Goal: Complete application form

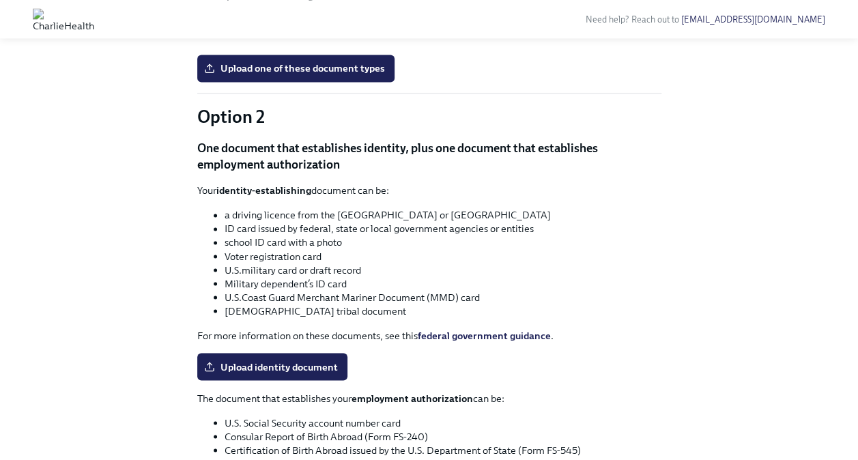
scroll to position [1037, 0]
click at [564, 226] on body "Need help? Reach out to [EMAIL_ADDRESS][DOMAIN_NAME] Hi [PERSON_NAME]! This is …" at bounding box center [434, 29] width 869 height 2132
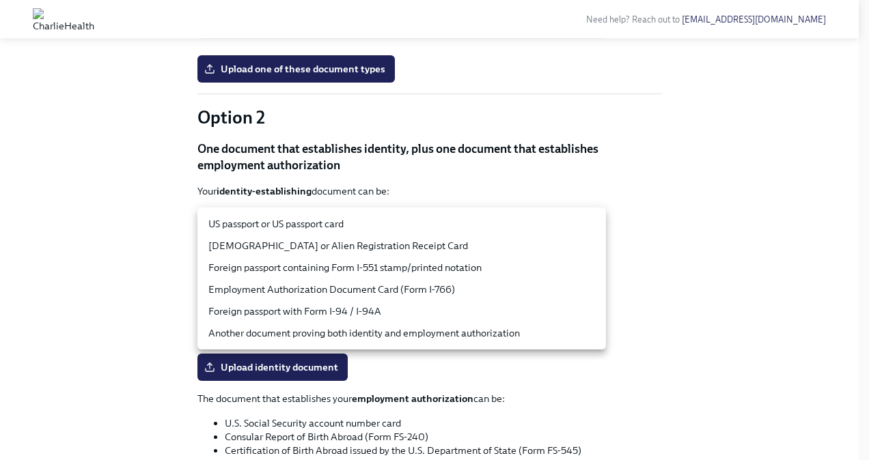
click at [539, 221] on li "US passport or US passport card" at bounding box center [401, 224] width 408 height 22
type input "tm035QtdH"
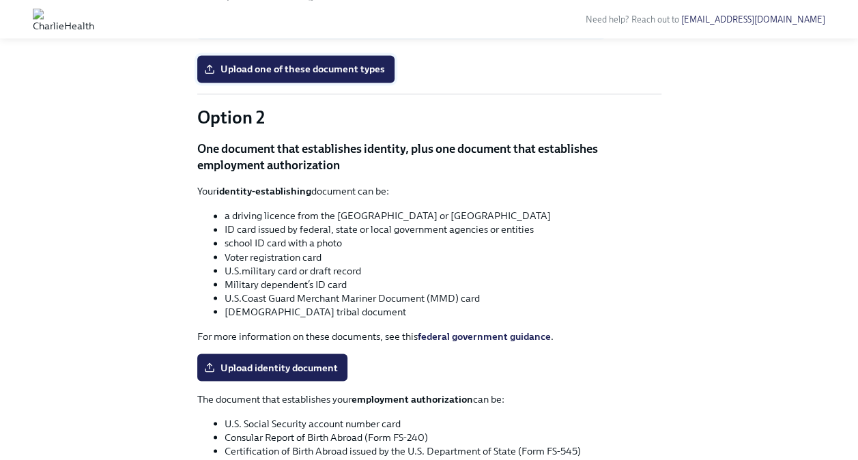
click at [367, 76] on span "Upload one of these document types" at bounding box center [296, 69] width 178 height 14
click at [0, 0] on input "Upload one of these document types" at bounding box center [0, 0] width 0 height 0
click at [332, 76] on span "Upload one of these document types" at bounding box center [296, 69] width 178 height 14
click at [0, 0] on input "Upload one of these document types" at bounding box center [0, 0] width 0 height 0
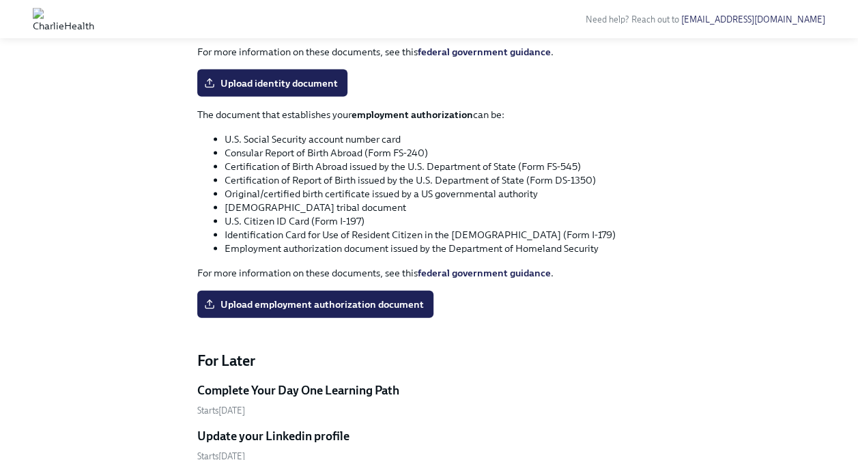
scroll to position [1320, 0]
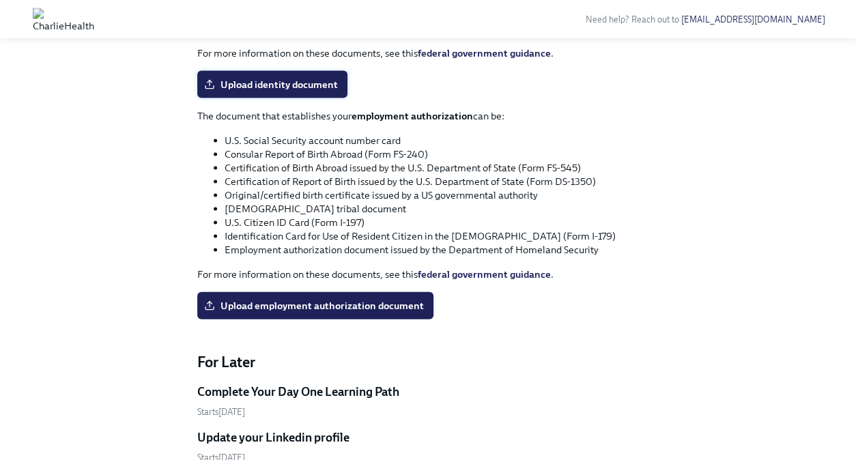
click at [285, 91] on span "Upload identity document" at bounding box center [272, 85] width 131 height 14
click at [0, 0] on input "Upload identity document" at bounding box center [0, 0] width 0 height 0
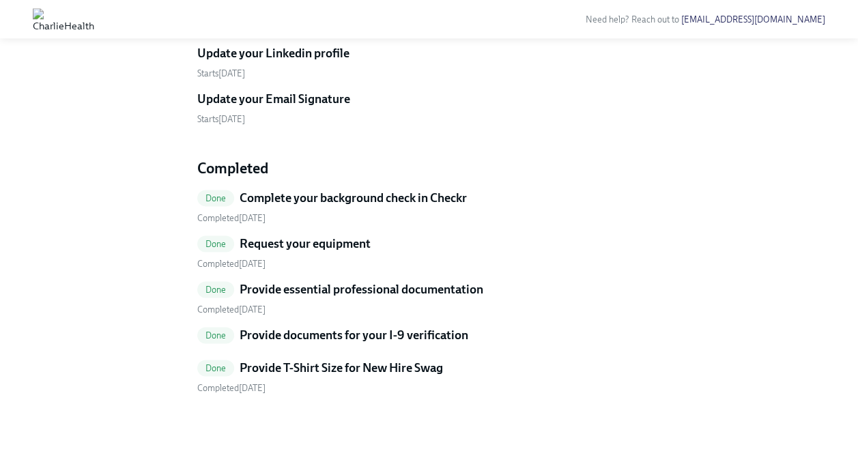
scroll to position [848, 0]
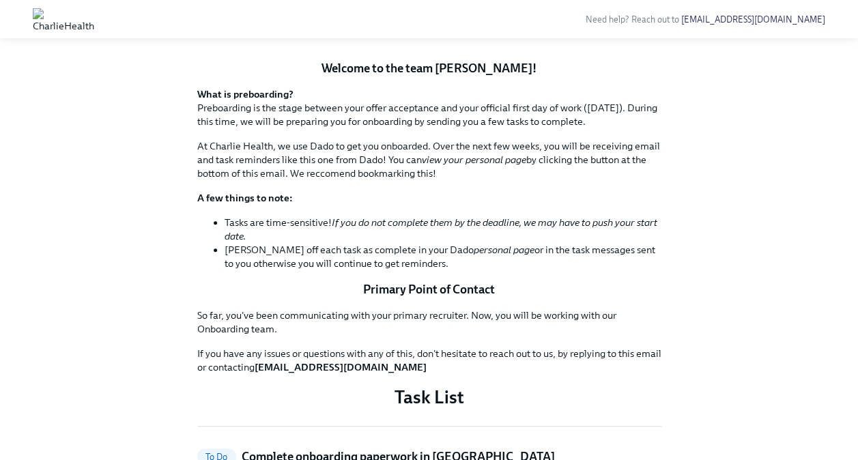
scroll to position [115, 0]
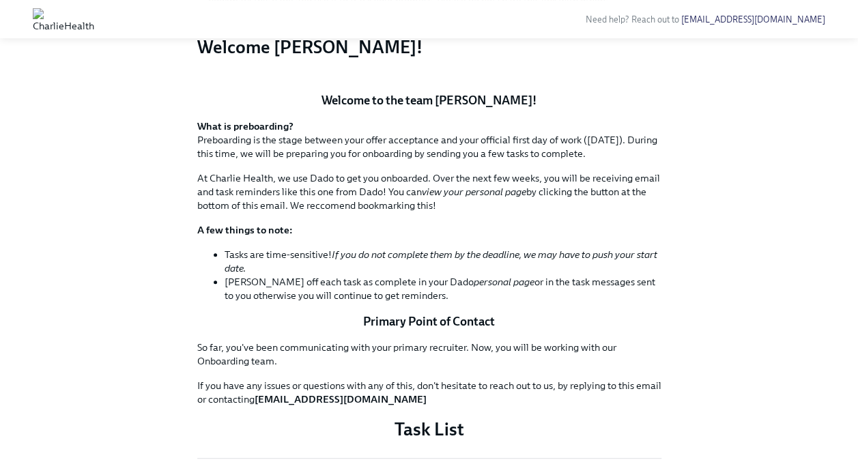
click at [274, 10] on div "Need help? Reach out to hr@charliehealth.com" at bounding box center [476, 19] width 731 height 25
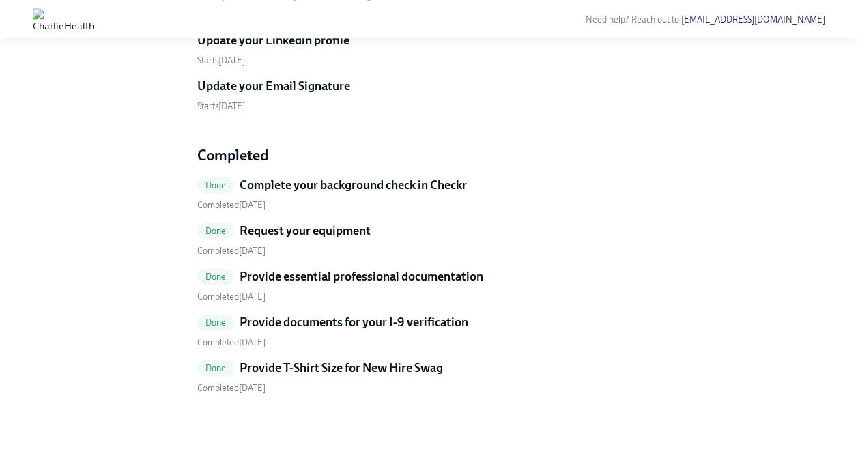
scroll to position [1011, 0]
click at [280, 310] on div "Done Complete your background check in Checkr Completed [DATE] Done Request you…" at bounding box center [429, 286] width 464 height 218
click at [281, 317] on h5 "Provide documents for your I-9 verification" at bounding box center [354, 322] width 229 height 16
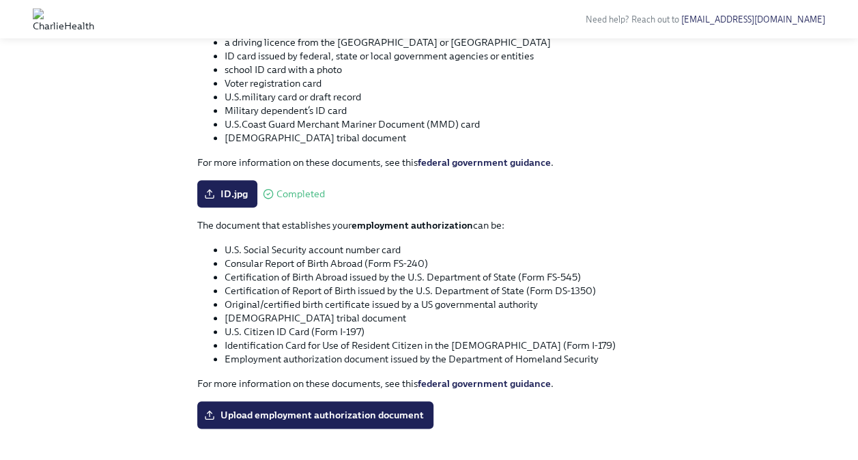
scroll to position [566, 0]
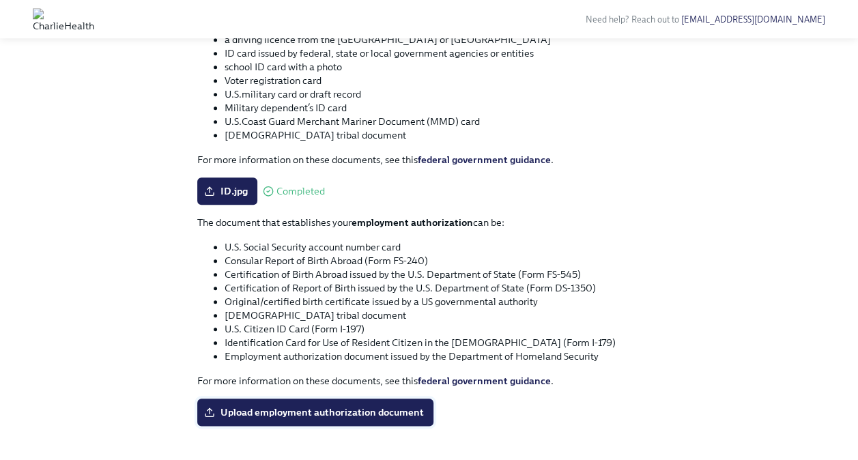
click at [289, 408] on span "Upload employment authorization document" at bounding box center [315, 413] width 217 height 14
click at [0, 0] on input "Upload employment authorization document" at bounding box center [0, 0] width 0 height 0
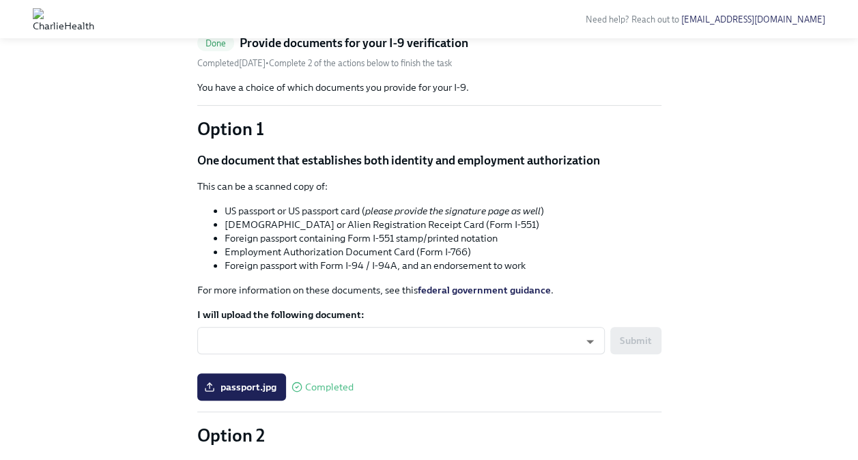
scroll to position [72, 0]
click at [503, 348] on body "Need help? Reach out to hr@charliehealth.com Back to Charlie Health Onboarding …" at bounding box center [429, 457] width 858 height 1058
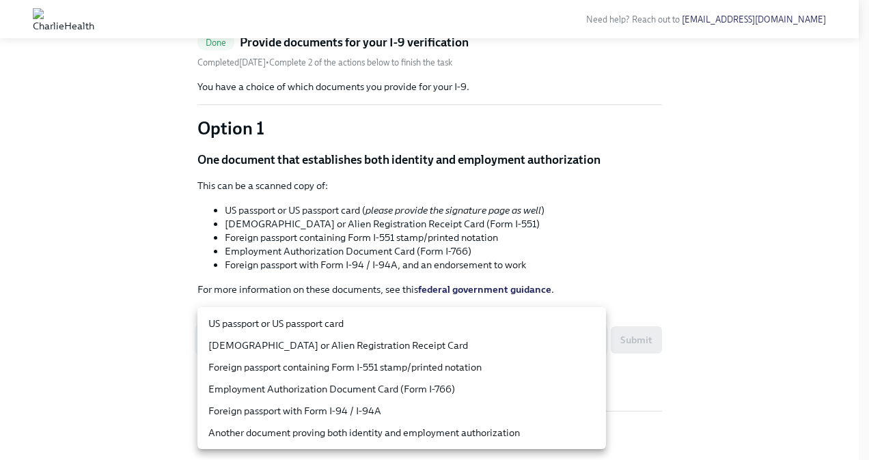
click at [492, 328] on li "US passport or US passport card" at bounding box center [401, 324] width 408 height 22
type input "tm035QtdH"
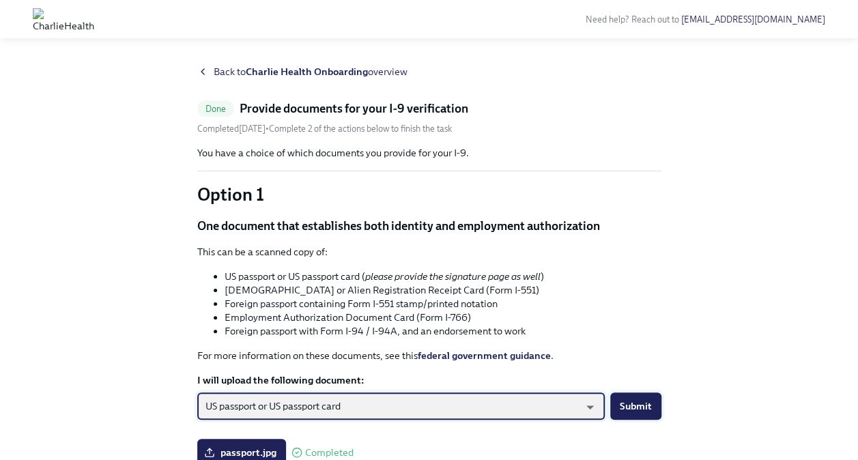
scroll to position [14, 0]
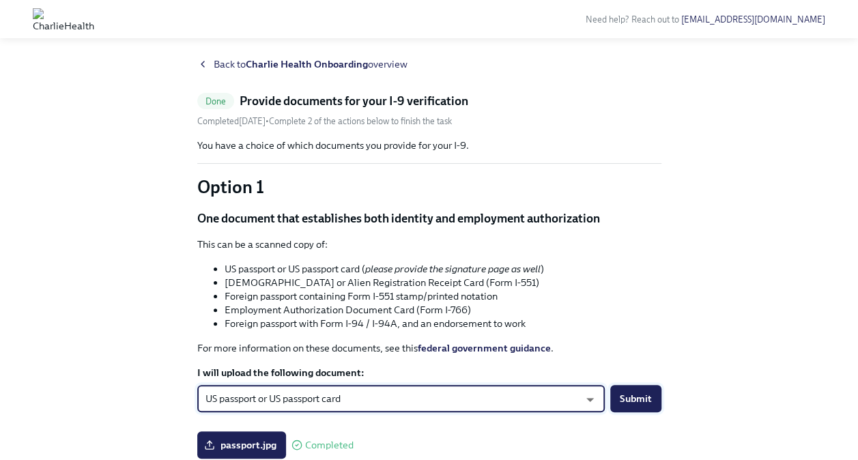
click at [637, 401] on span "Submit" at bounding box center [636, 399] width 32 height 14
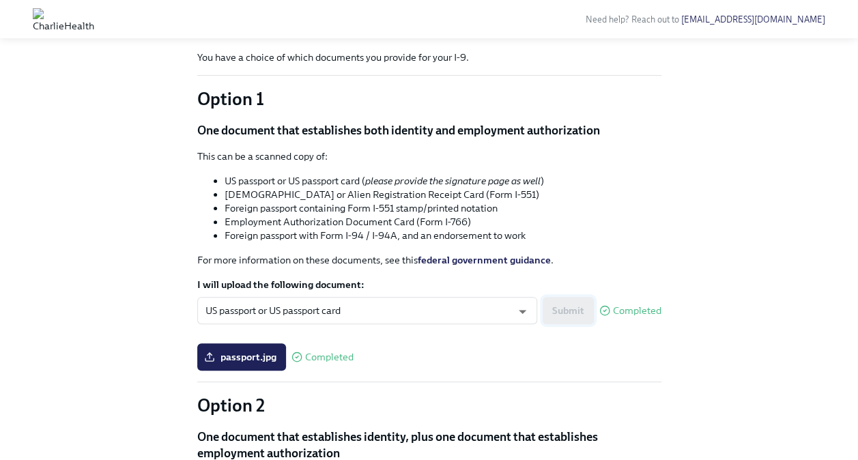
scroll to position [0, 0]
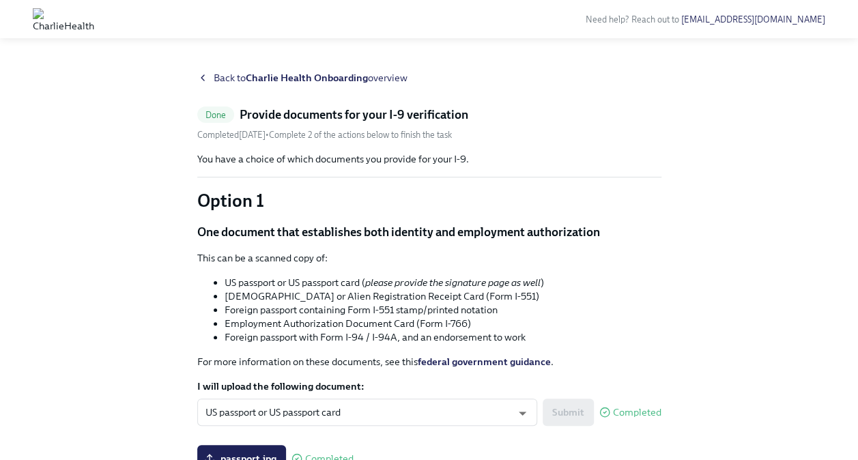
click at [240, 76] on span "Back to Charlie Health Onboarding overview" at bounding box center [311, 78] width 194 height 14
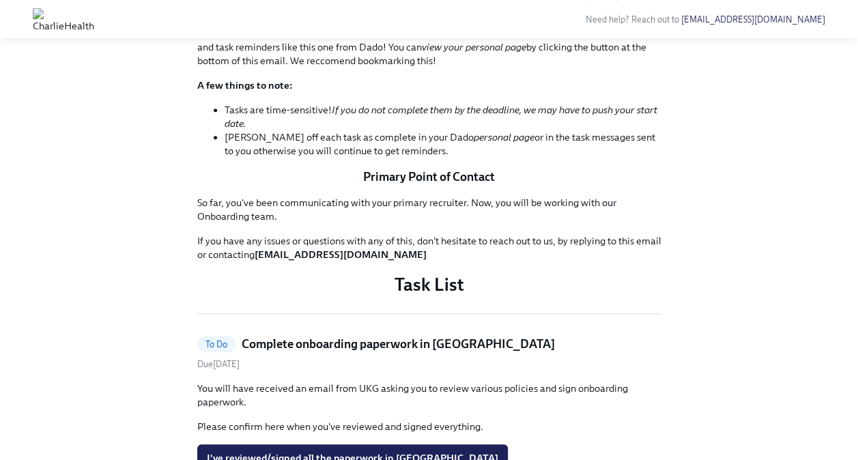
scroll to position [124, 0]
